Goal: Obtain resource: Download file/media

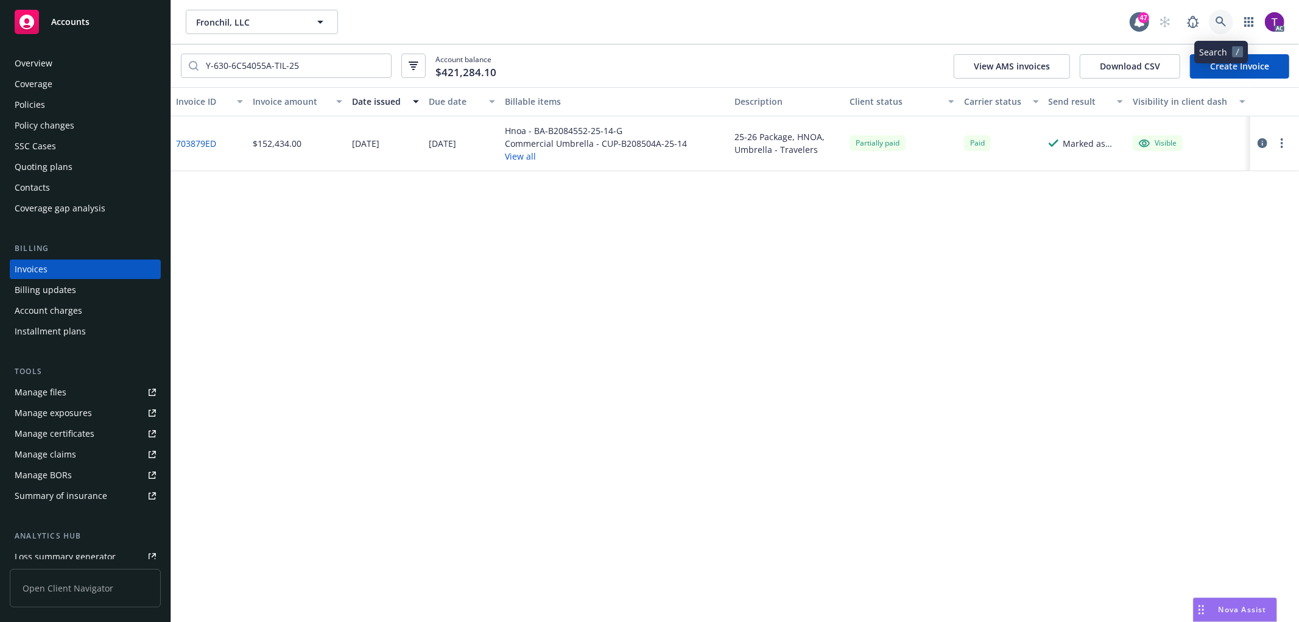
click at [1221, 27] on icon at bounding box center [1221, 21] width 11 height 11
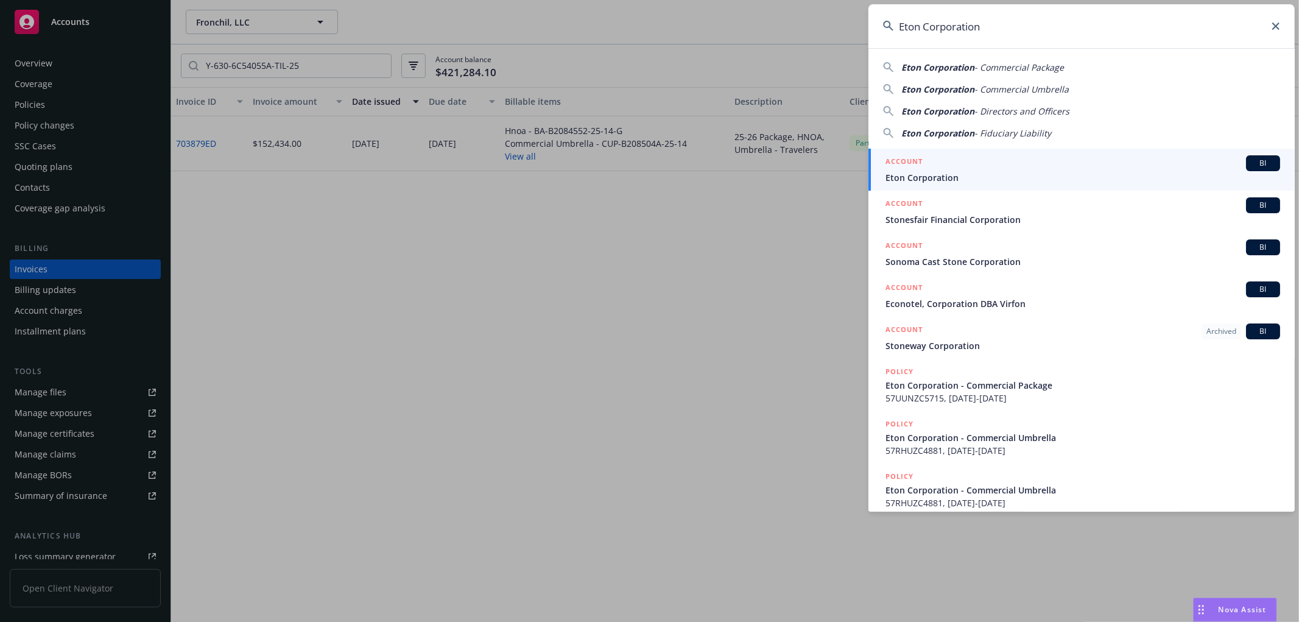
type input "Eton Corporation"
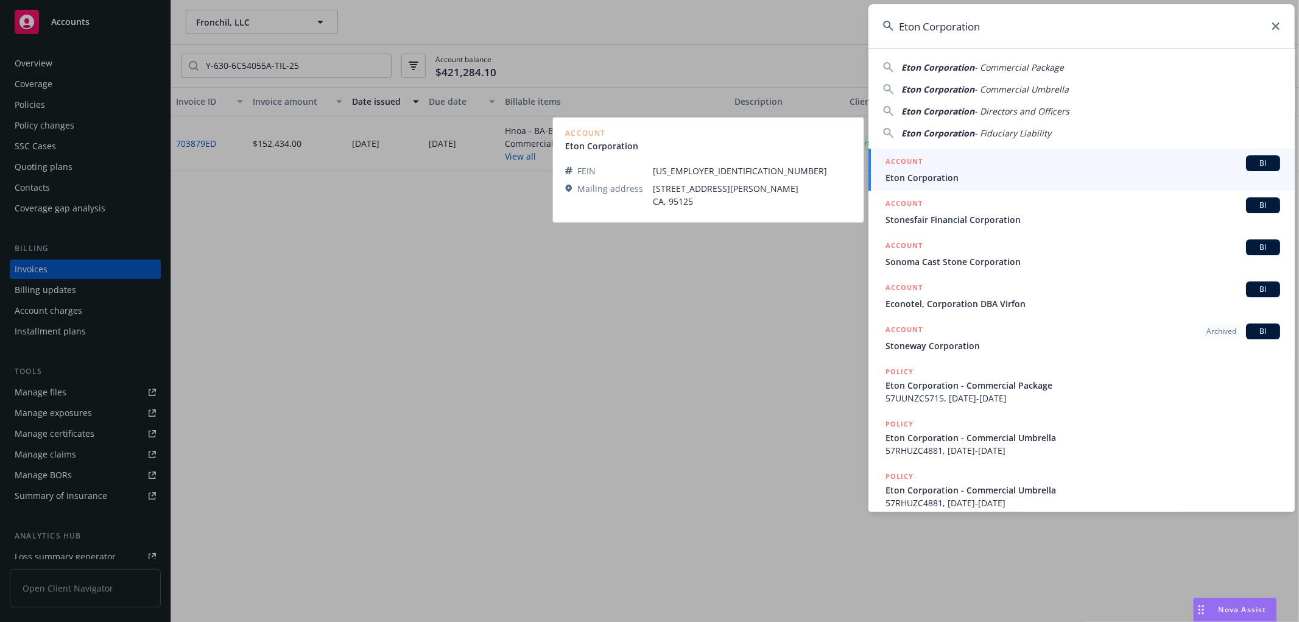
click at [924, 182] on span "Eton Corporation" at bounding box center [1083, 177] width 395 height 13
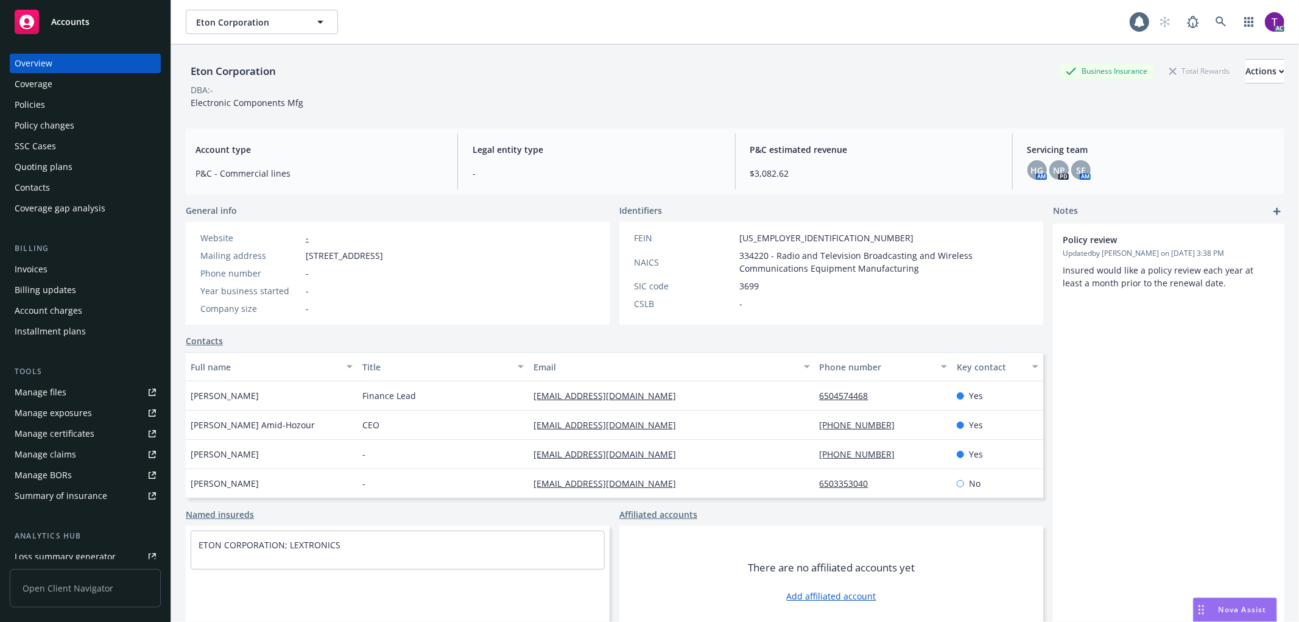
click at [82, 274] on div "Invoices" at bounding box center [85, 269] width 141 height 19
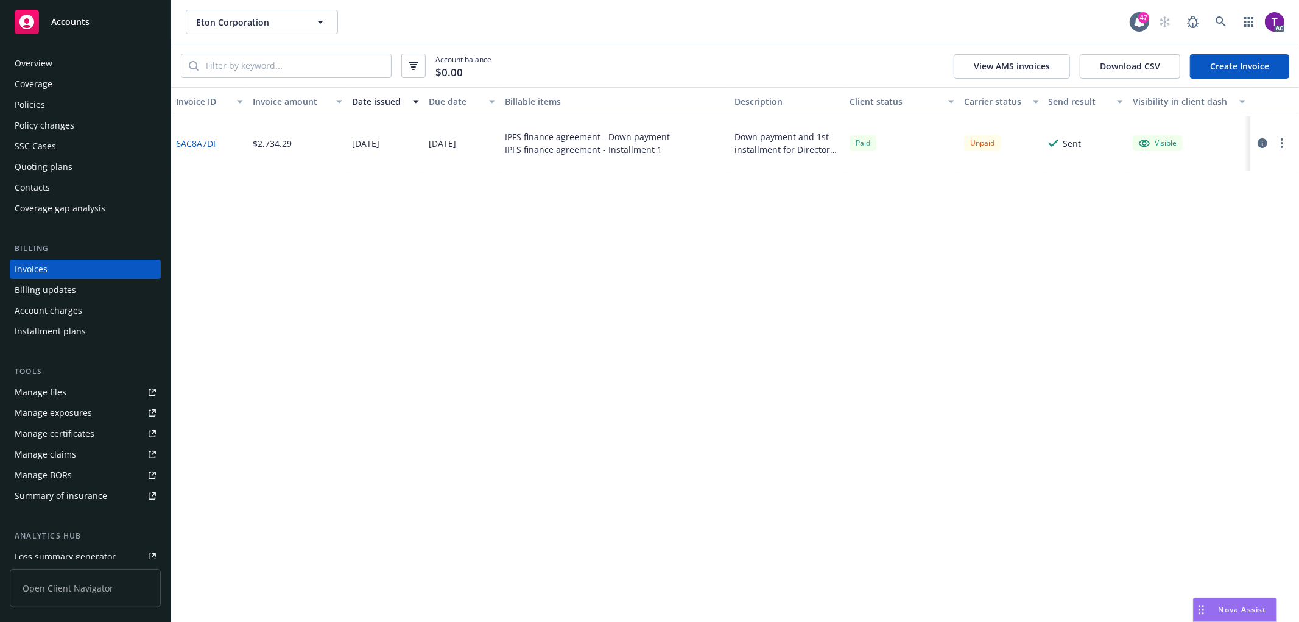
click at [65, 393] on link "Manage files" at bounding box center [85, 392] width 151 height 19
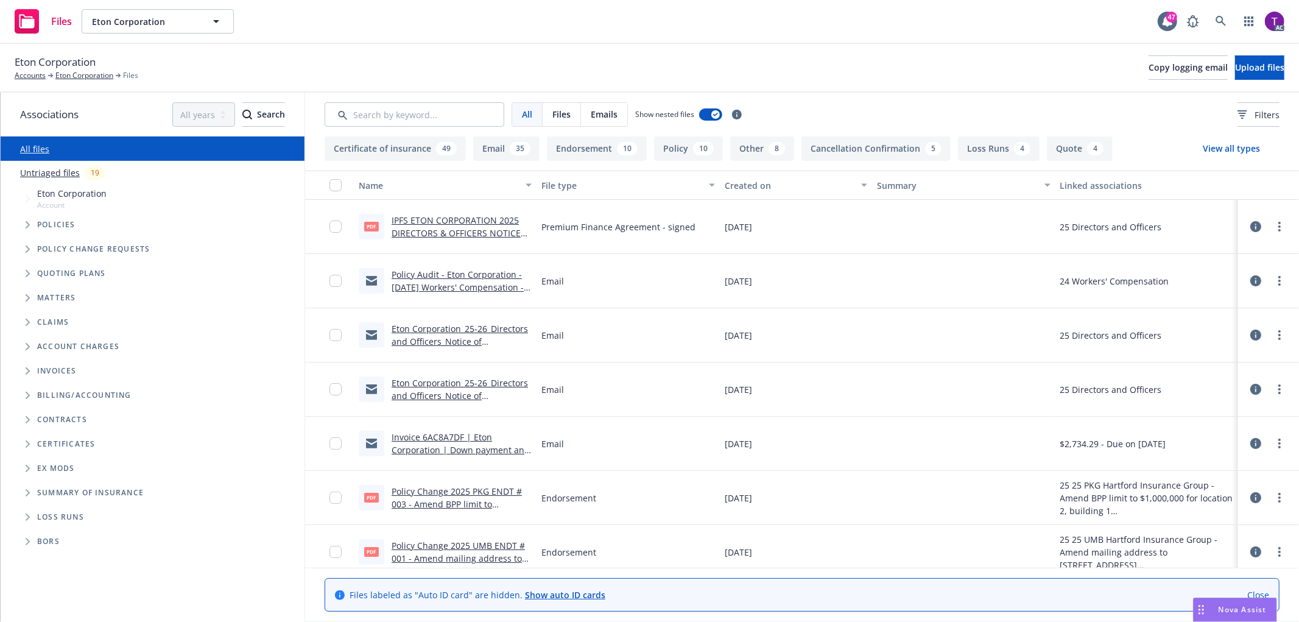
click at [426, 233] on link "IPFS ETON CORPORATION 2025 DIRECTORS & OFFICERS NOTICE OF ACCEPTANCE AND ASSIGN…" at bounding box center [456, 239] width 129 height 50
click at [439, 236] on link "IPFS ETON CORPORATION 2025 DIRECTORS & OFFICERS NOTICE OF ACCEPTANCE AND ASSIGN…" at bounding box center [456, 239] width 129 height 50
